Goal: Task Accomplishment & Management: Manage account settings

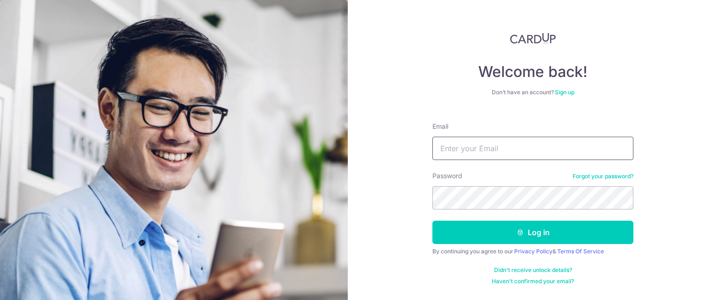
type input "[EMAIL_ADDRESS][DOMAIN_NAME]"
drag, startPoint x: 688, startPoint y: 205, endPoint x: 676, endPoint y: 208, distance: 12.6
click at [688, 205] on div "Welcome back! Don’t have an account? Sign up Email ninnasg@hotmail.com Password…" at bounding box center [533, 150] width 370 height 300
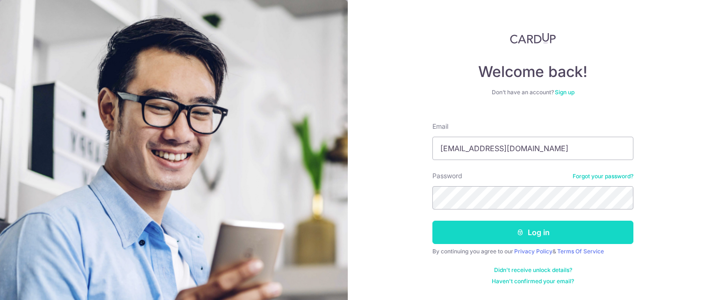
click at [568, 234] on button "Log in" at bounding box center [532, 232] width 201 height 23
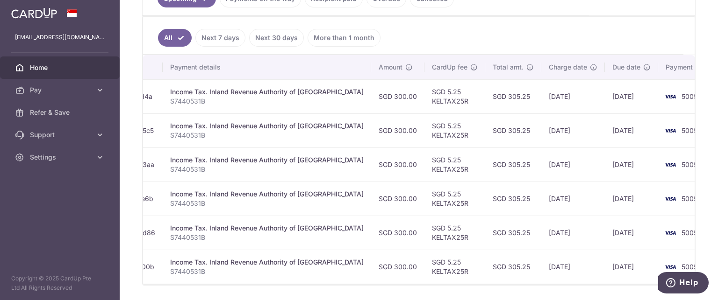
scroll to position [0, 172]
click at [680, 99] on span "5005" at bounding box center [688, 97] width 16 height 8
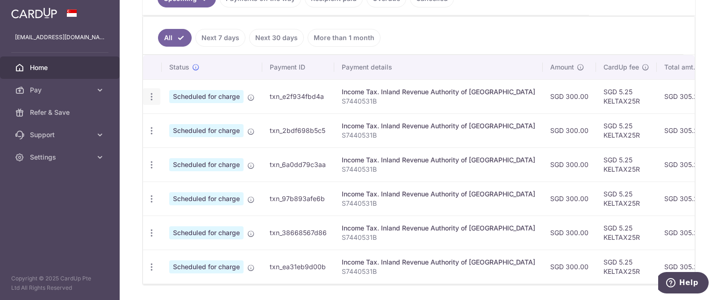
click at [153, 97] on icon "button" at bounding box center [152, 97] width 10 height 10
click at [159, 122] on icon at bounding box center [156, 122] width 11 height 11
radio input "true"
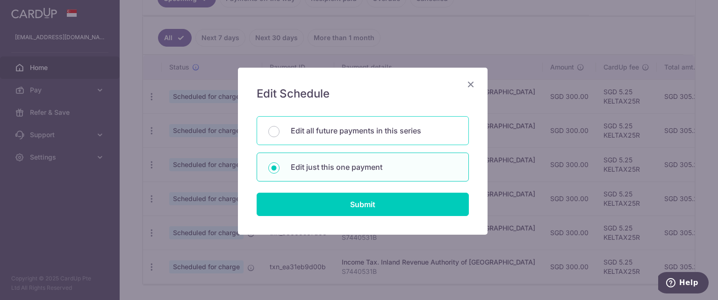
click at [359, 131] on p "Edit all future payments in this series" at bounding box center [374, 130] width 166 height 11
click at [279, 131] on input "Edit all future payments in this series" at bounding box center [273, 131] width 11 height 11
radio input "true"
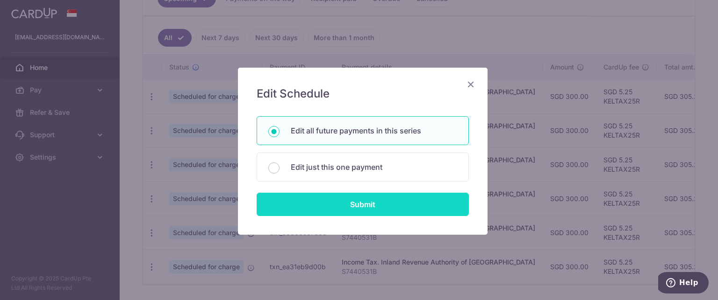
click at [359, 200] on input "Submit" at bounding box center [363, 204] width 212 height 23
radio input "true"
type input "300.00"
type input "S7440531B"
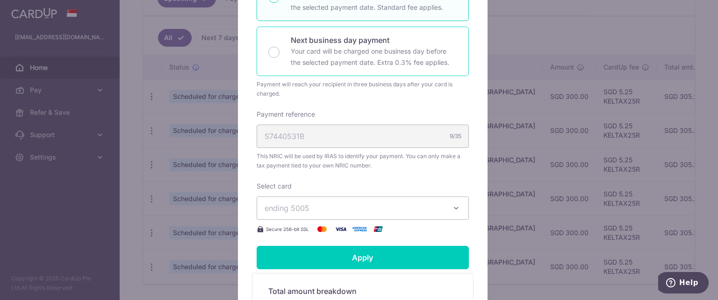
scroll to position [280, 0]
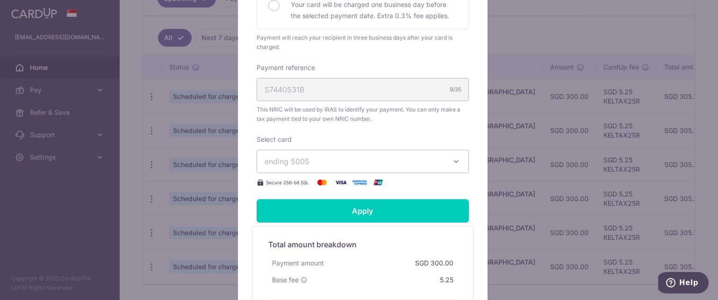
click at [304, 158] on span "ending 5005" at bounding box center [287, 161] width 45 height 9
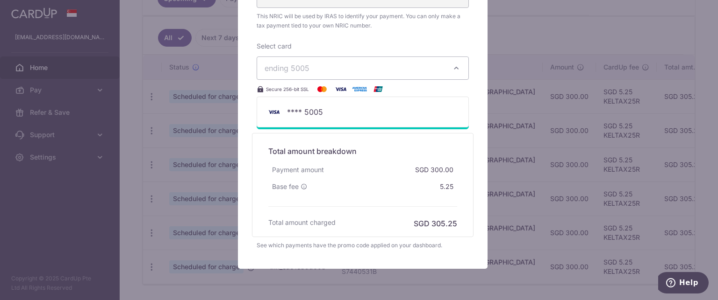
scroll to position [409, 0]
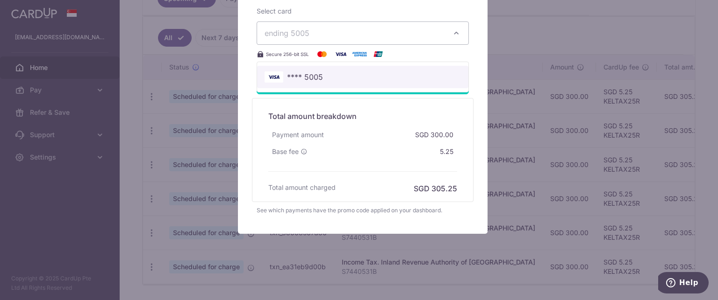
click at [296, 72] on span "**** 5005" at bounding box center [305, 77] width 36 height 11
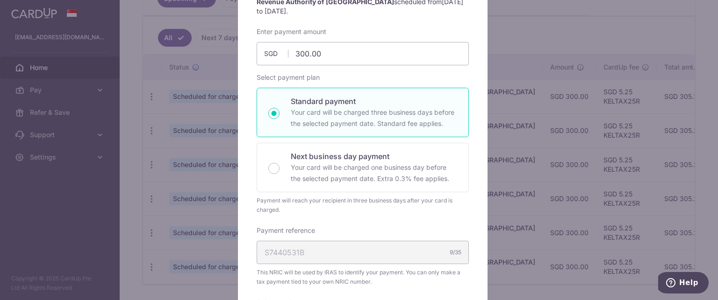
scroll to position [36, 0]
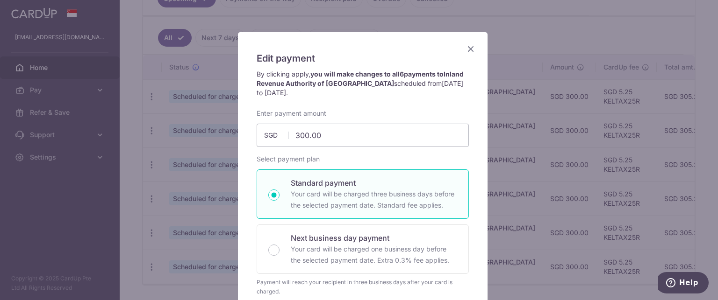
click at [472, 48] on icon "Close" at bounding box center [470, 49] width 11 height 12
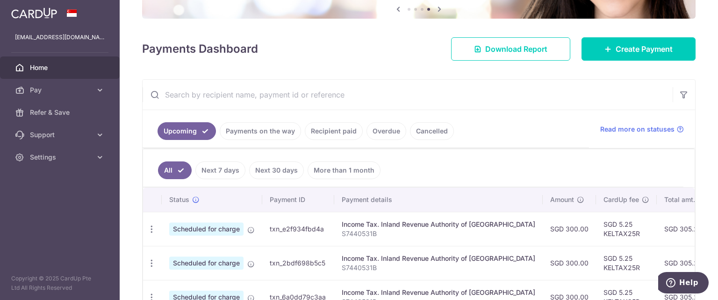
scroll to position [93, 0]
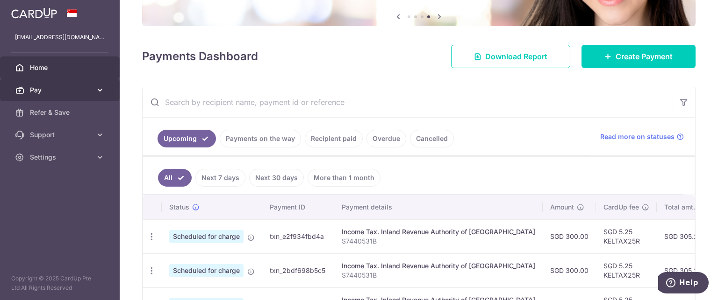
click at [63, 83] on link "Pay" at bounding box center [60, 90] width 120 height 22
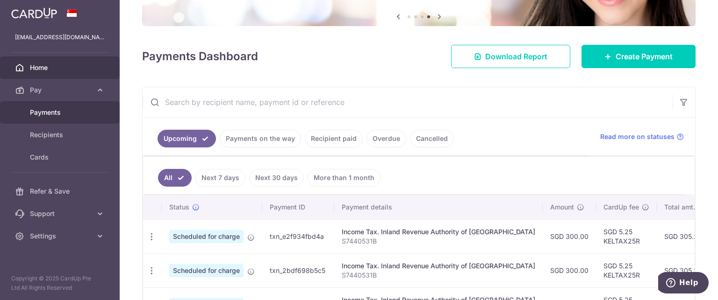
click at [86, 117] on link "Payments" at bounding box center [60, 112] width 120 height 22
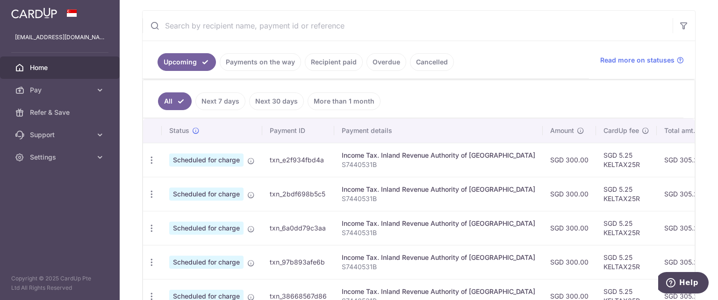
scroll to position [187, 0]
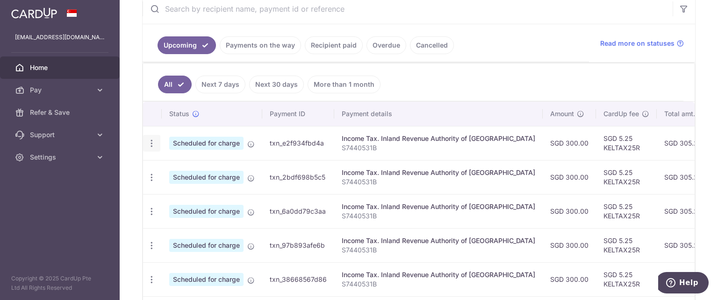
click at [155, 146] on icon "button" at bounding box center [152, 144] width 10 height 10
click at [166, 166] on link "Update payment" at bounding box center [191, 169] width 97 height 22
radio input "true"
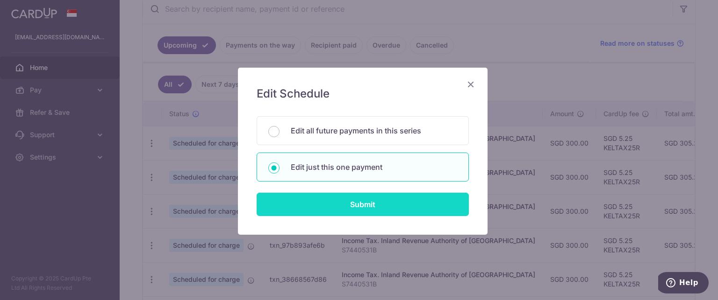
click at [386, 199] on input "Submit" at bounding box center [363, 204] width 212 height 23
radio input "true"
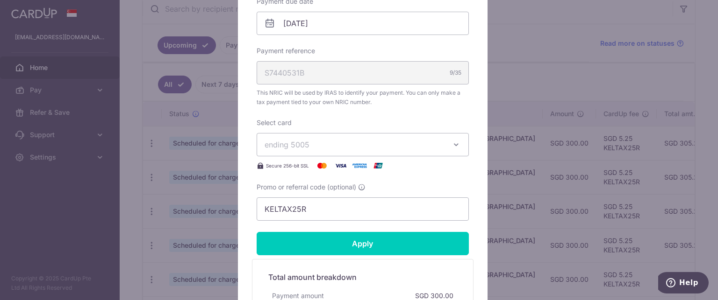
scroll to position [327, 0]
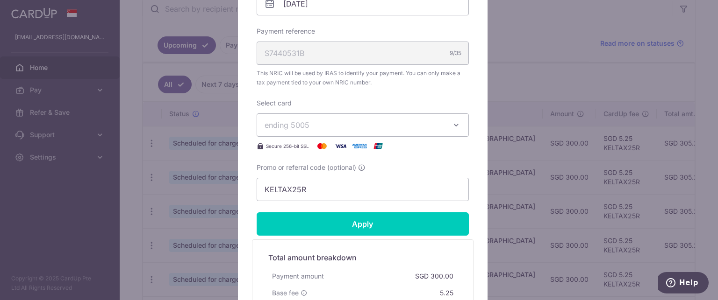
click at [451, 129] on icon "button" at bounding box center [455, 125] width 9 height 9
click at [435, 131] on button "ending 5005" at bounding box center [363, 125] width 212 height 23
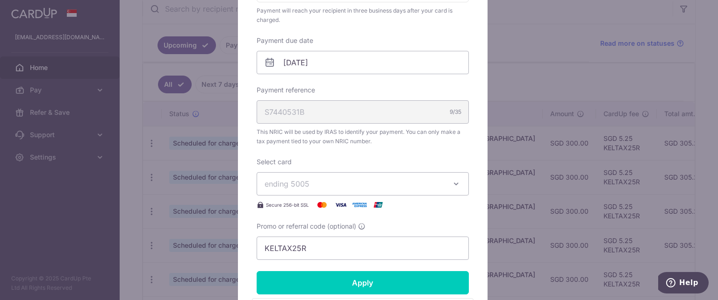
scroll to position [222, 0]
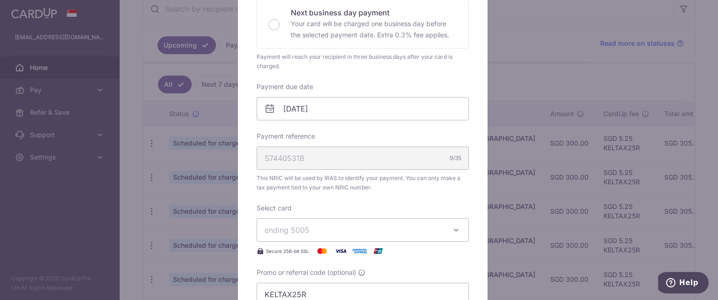
click at [283, 225] on span "ending 5005" at bounding box center [354, 230] width 179 height 11
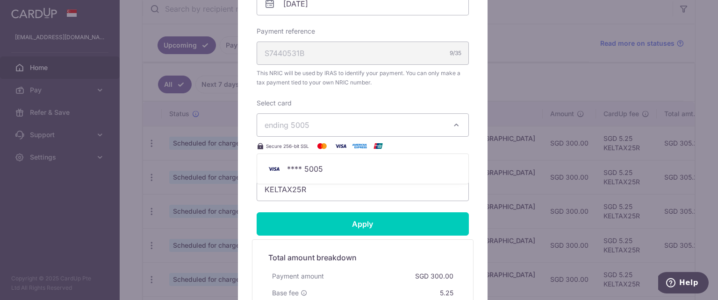
scroll to position [362, 0]
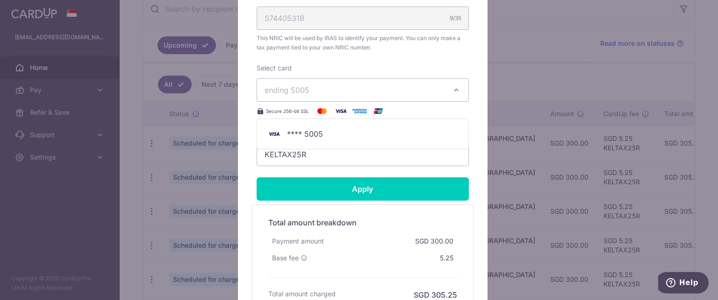
click at [337, 94] on span "ending 5005" at bounding box center [354, 90] width 179 height 11
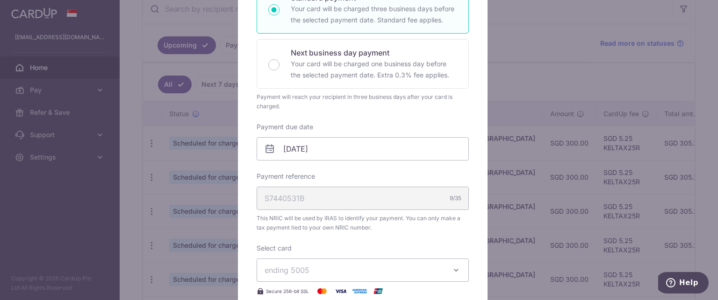
scroll to position [129, 0]
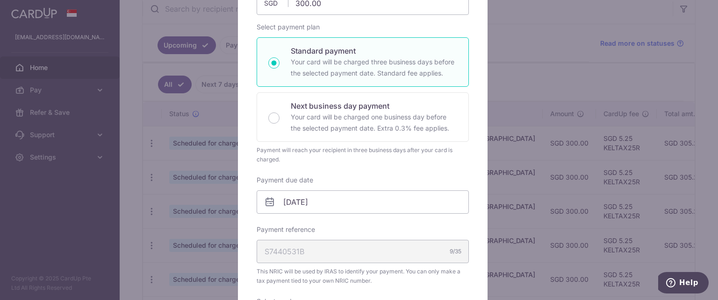
click at [544, 33] on div "Edit payment By clicking apply, you will make changes to all payments to Inland…" at bounding box center [359, 150] width 718 height 300
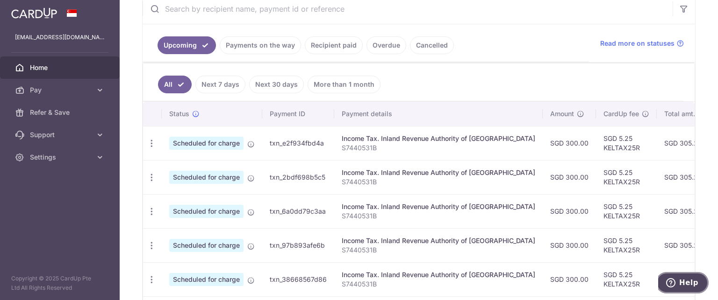
click at [674, 279] on icon "Help" at bounding box center [670, 283] width 9 height 9
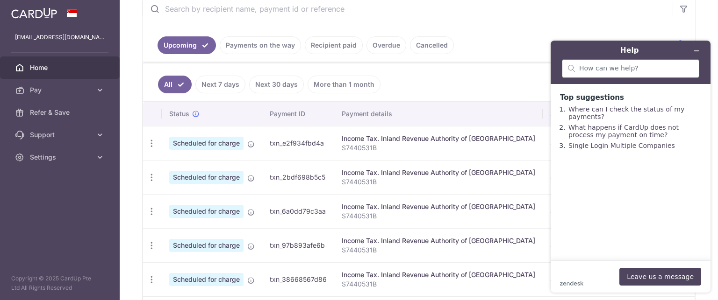
click at [629, 73] on div at bounding box center [630, 68] width 137 height 19
type input "add a new credit card for payment"
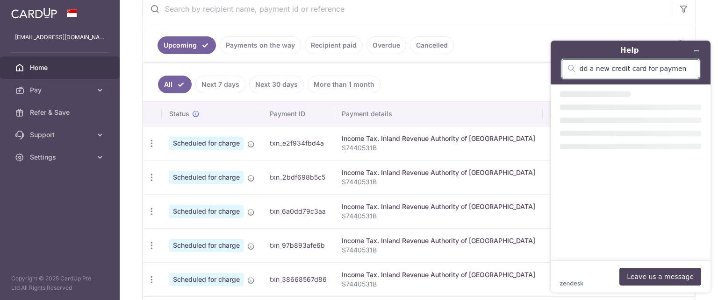
scroll to position [0, 0]
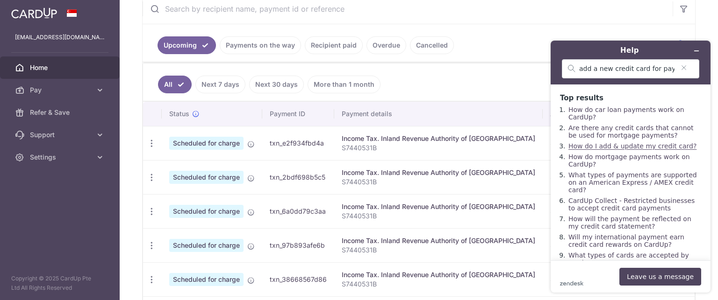
click at [615, 145] on link "How do I add & update my credit card?" at bounding box center [632, 146] width 128 height 7
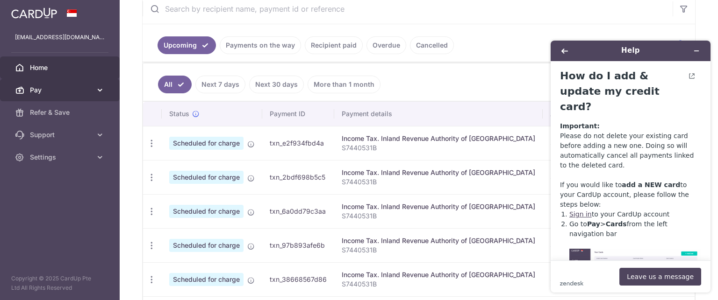
click at [88, 86] on span "Pay" at bounding box center [61, 90] width 62 height 9
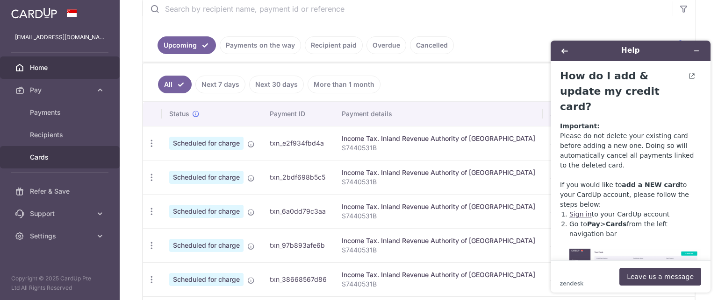
click at [48, 151] on link "Cards" at bounding box center [60, 157] width 120 height 22
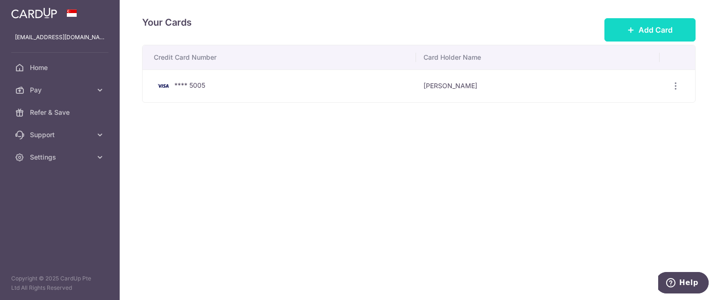
click at [669, 29] on span "Add Card" at bounding box center [655, 29] width 34 height 11
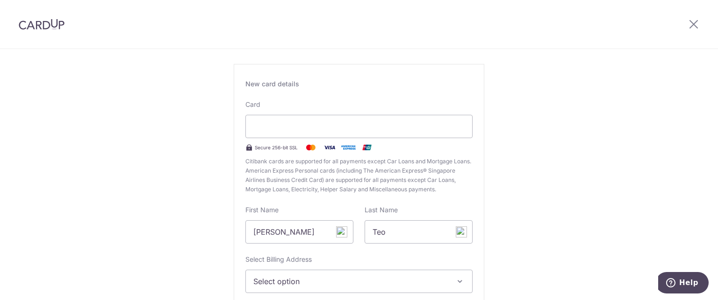
scroll to position [140, 0]
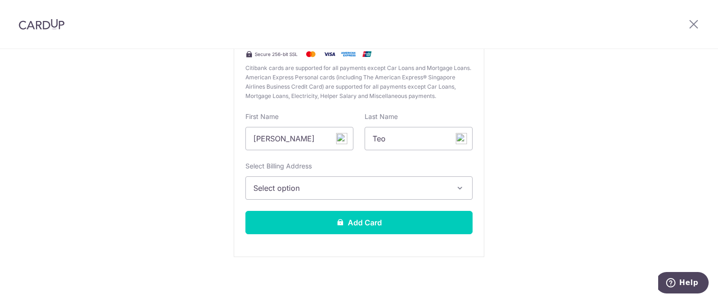
click at [446, 183] on button "Select option" at bounding box center [358, 188] width 227 height 23
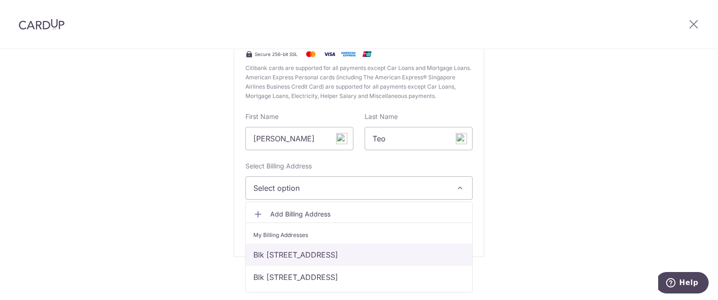
click at [408, 257] on link "Blk [STREET_ADDRESS]" at bounding box center [359, 255] width 226 height 22
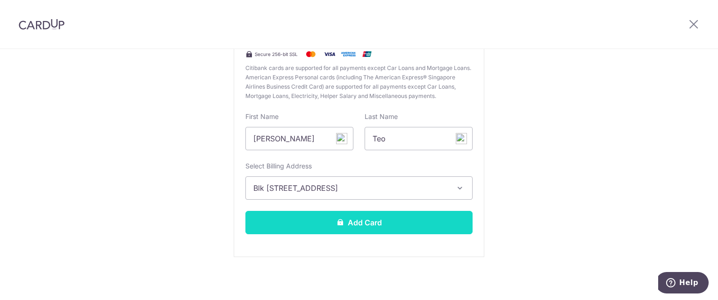
click at [404, 227] on button "Add Card" at bounding box center [358, 222] width 227 height 23
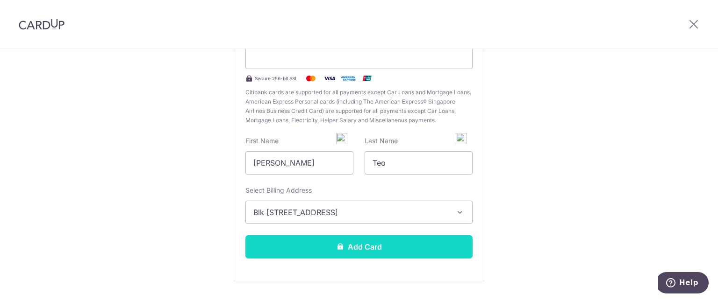
scroll to position [164, 0]
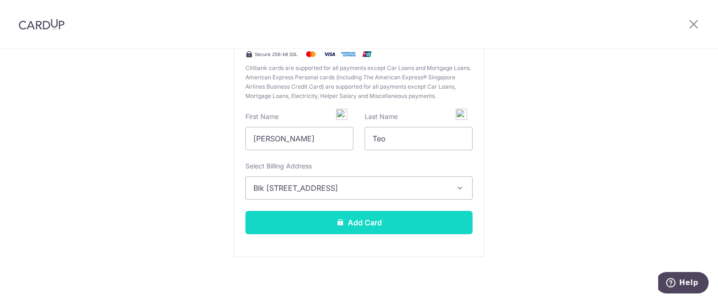
click at [368, 213] on button "Add Card" at bounding box center [358, 222] width 227 height 23
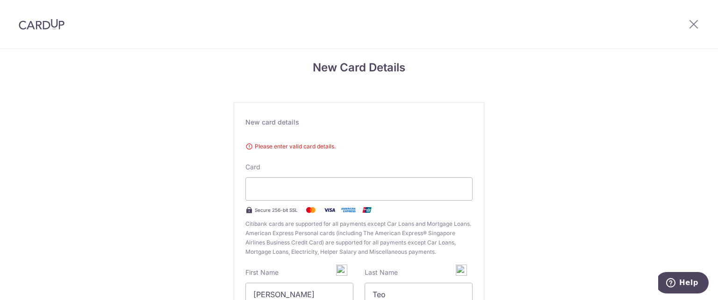
scroll to position [0, 0]
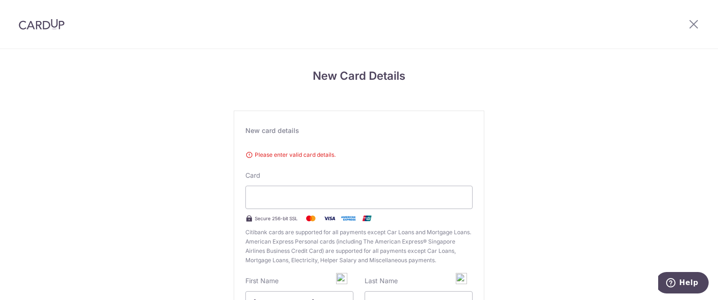
click at [324, 152] on span "Please enter valid card details." at bounding box center [358, 154] width 227 height 9
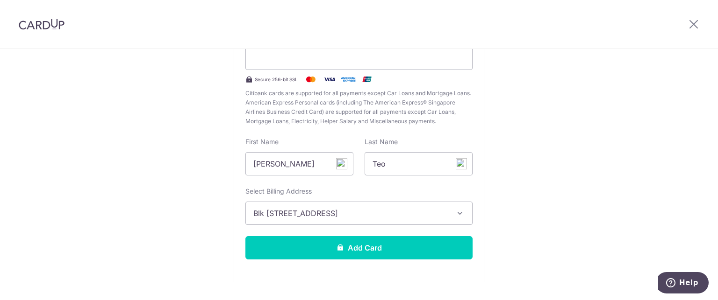
scroll to position [140, 0]
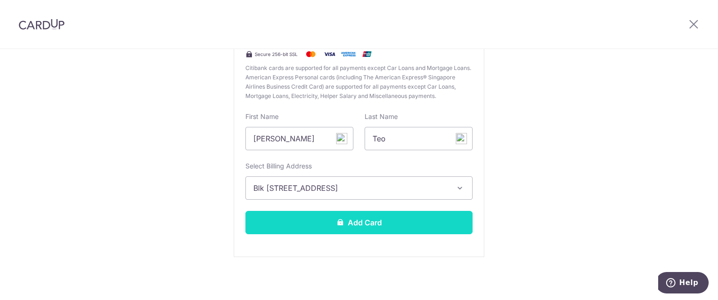
click at [351, 222] on button "Add Card" at bounding box center [358, 222] width 227 height 23
